Goal: Transaction & Acquisition: Purchase product/service

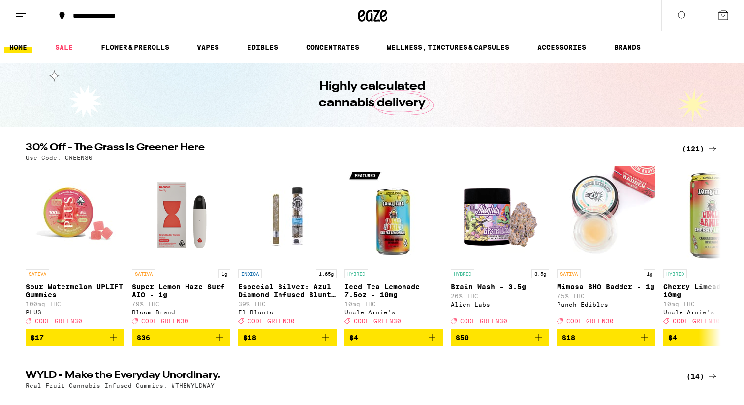
click at [691, 148] on div "(121)" at bounding box center [700, 149] width 36 height 12
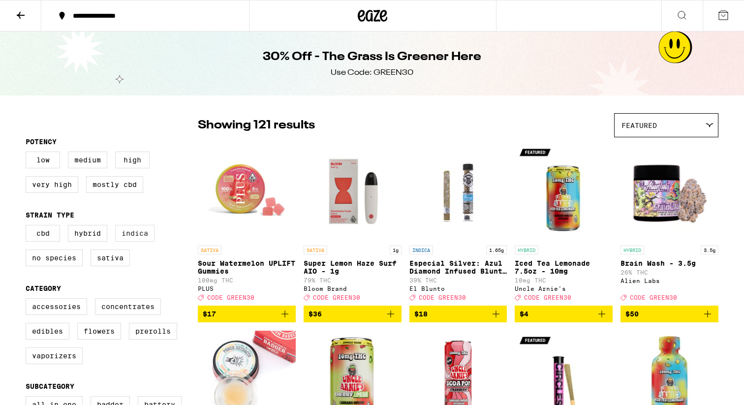
click at [140, 239] on label "Indica" at bounding box center [134, 233] width 39 height 17
click at [28, 227] on input "Indica" at bounding box center [28, 226] width 0 height 0
checkbox input "true"
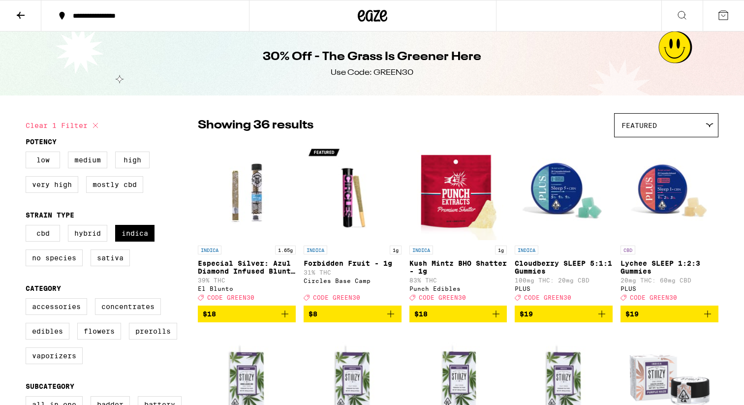
click at [28, 18] on button at bounding box center [20, 15] width 41 height 31
